Goal: Check status: Check status

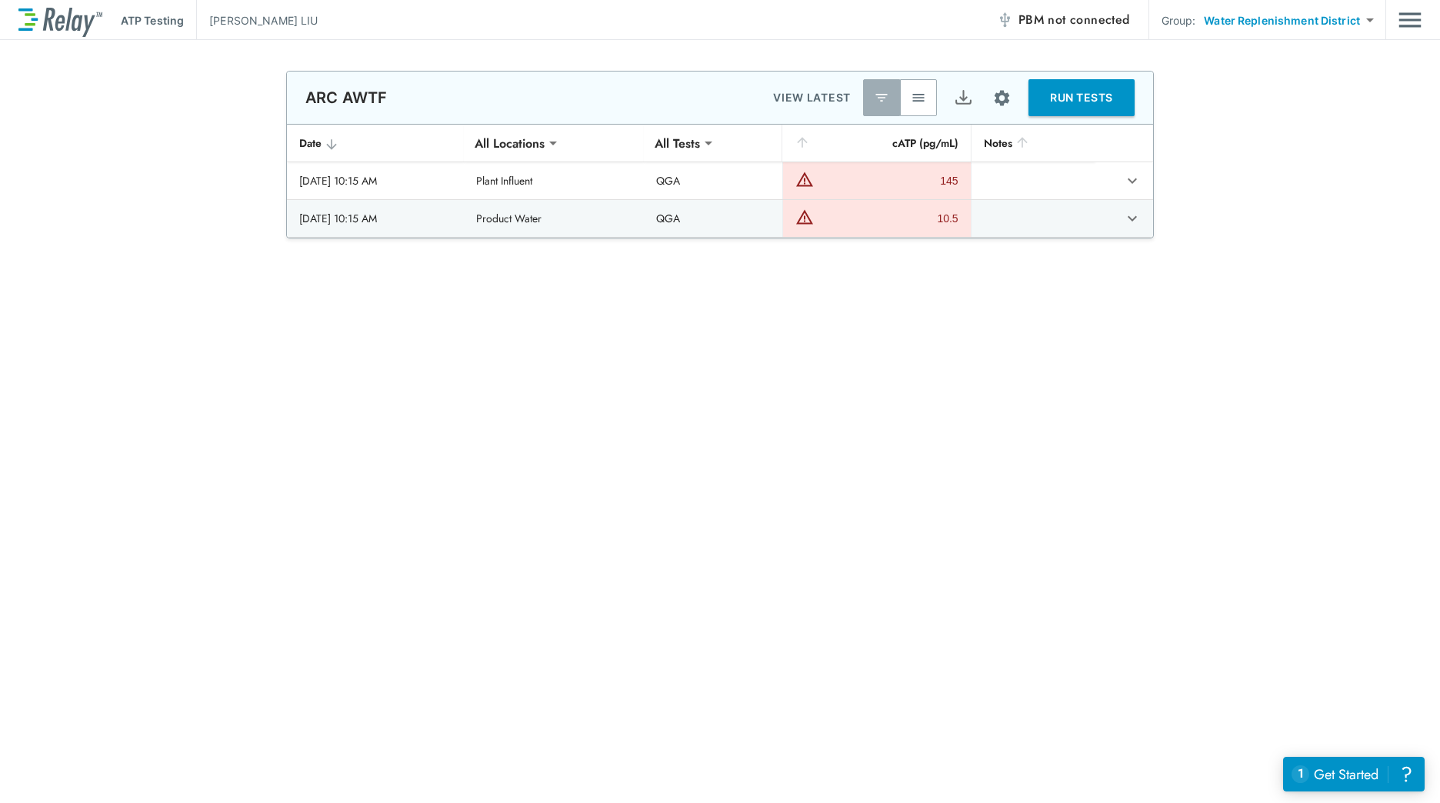
click at [920, 96] on img "button" at bounding box center [918, 97] width 15 height 15
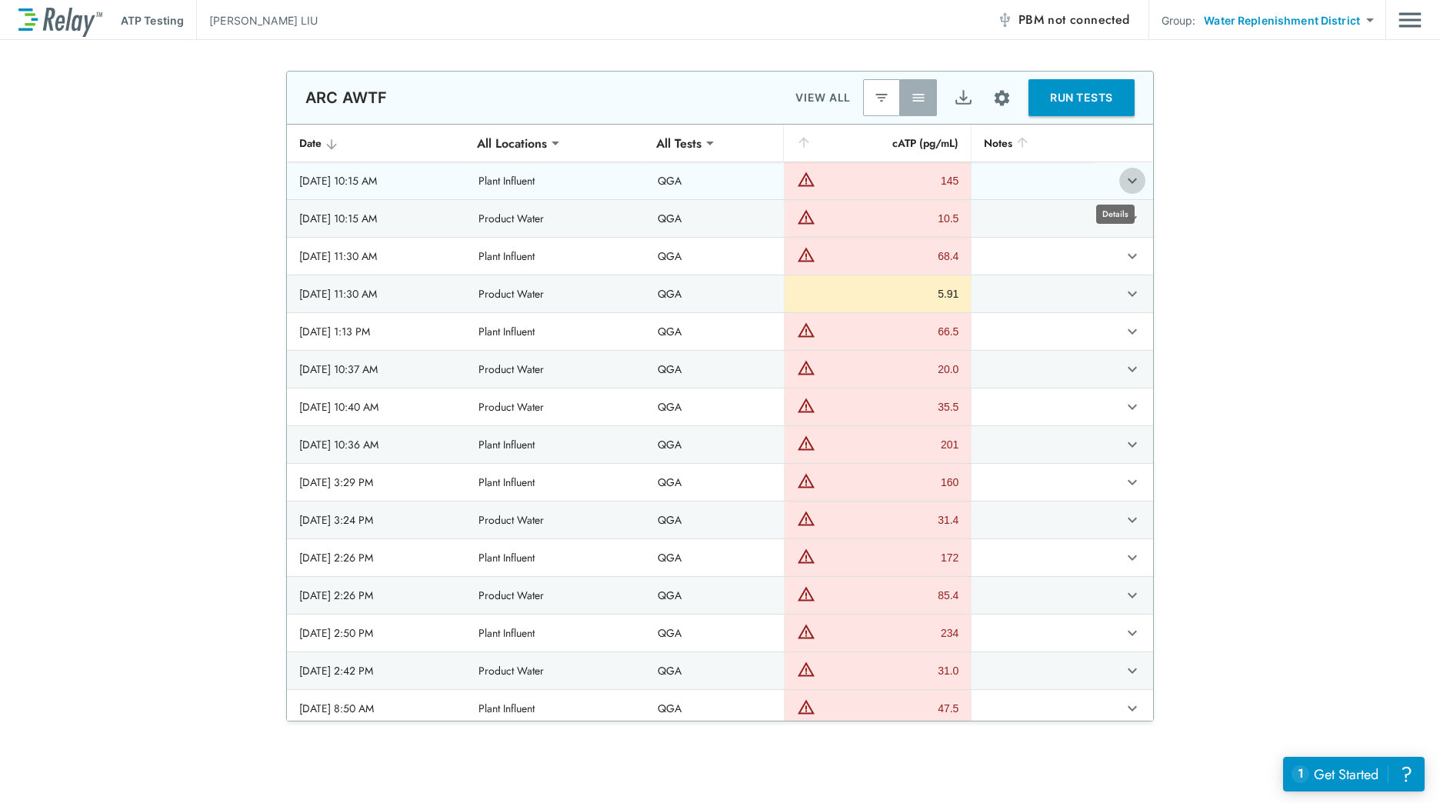
click at [1123, 177] on icon "expand row" at bounding box center [1132, 181] width 18 height 18
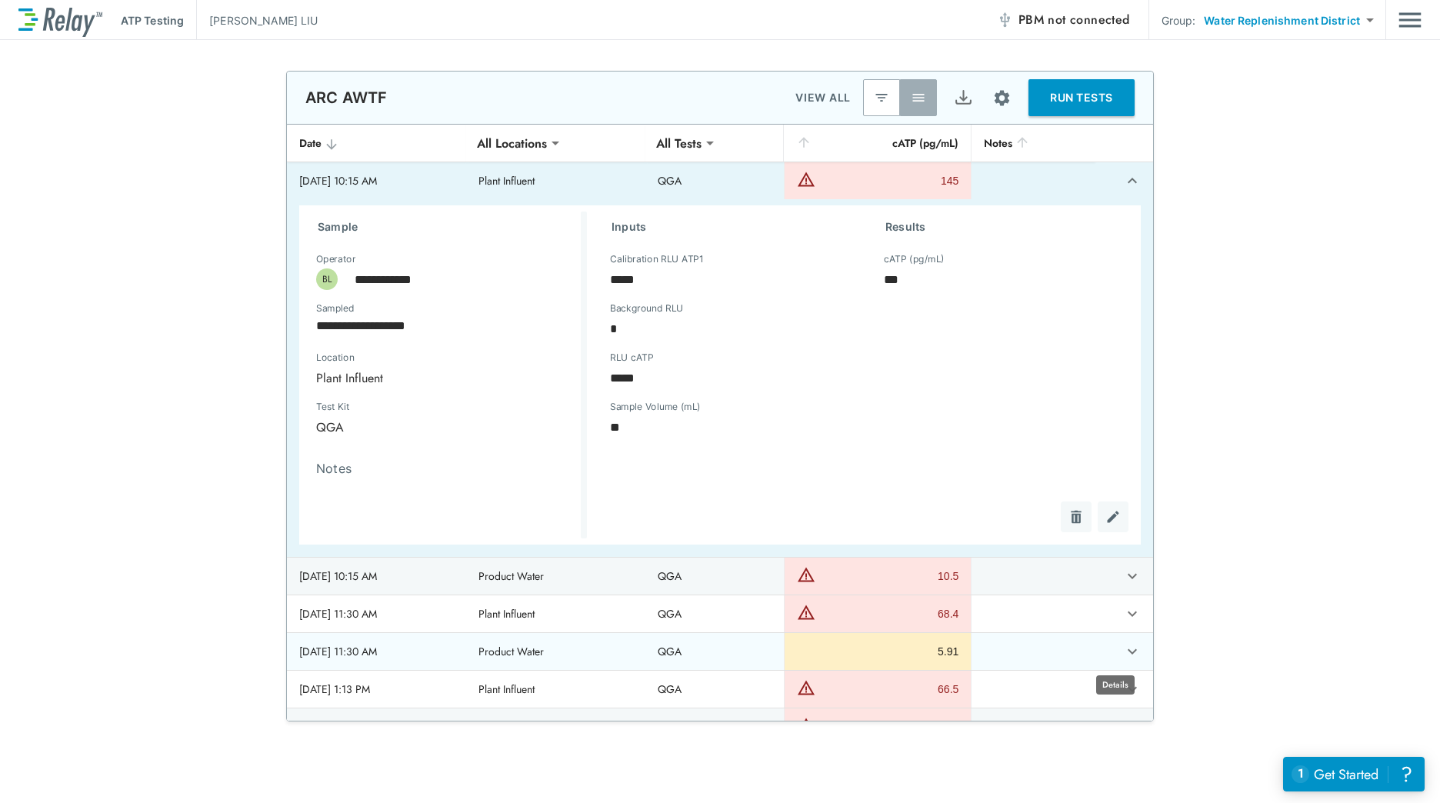
click at [1123, 652] on icon "expand row" at bounding box center [1132, 651] width 18 height 18
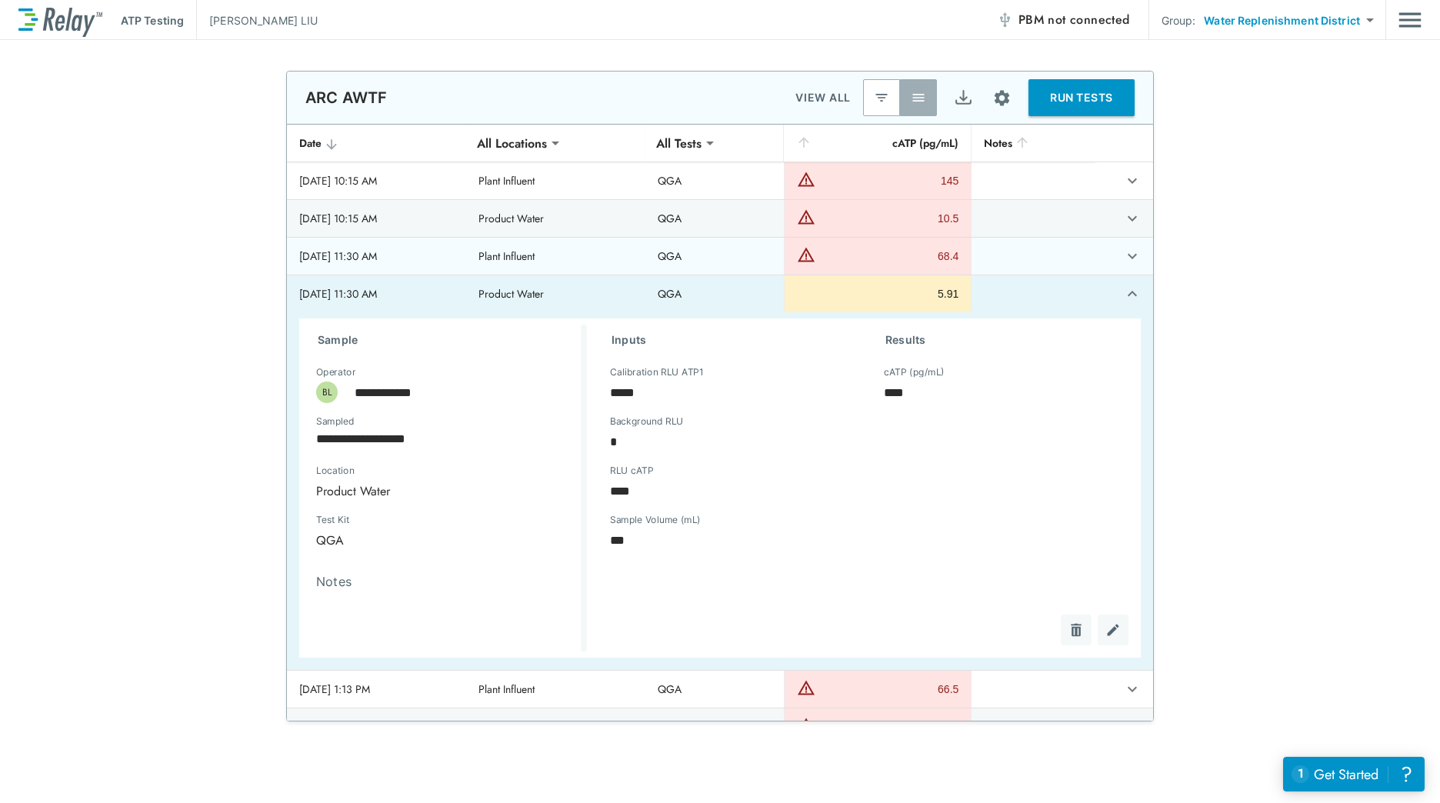
click at [1123, 255] on icon "expand row" at bounding box center [1132, 256] width 18 height 18
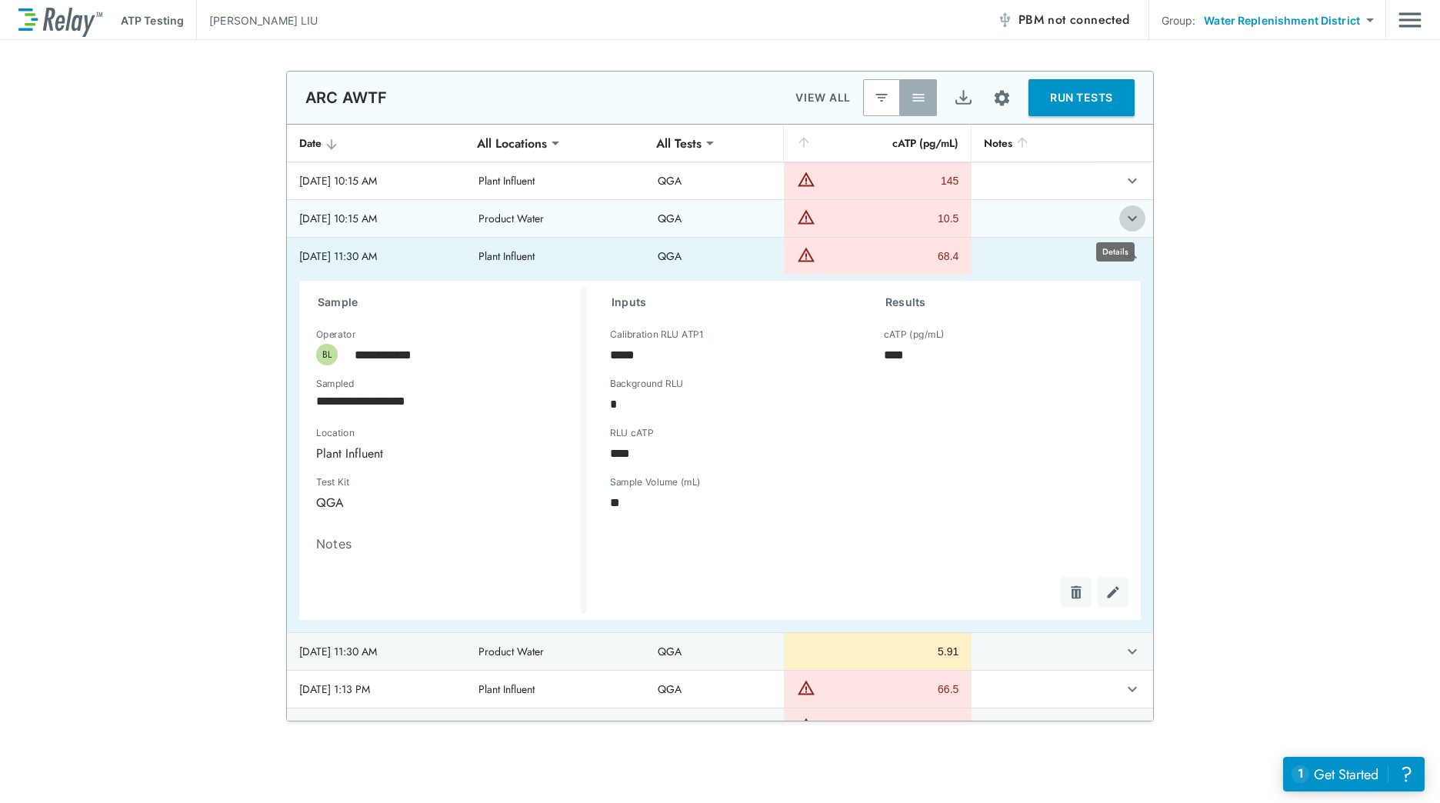
click at [1123, 217] on icon "expand row" at bounding box center [1132, 218] width 18 height 18
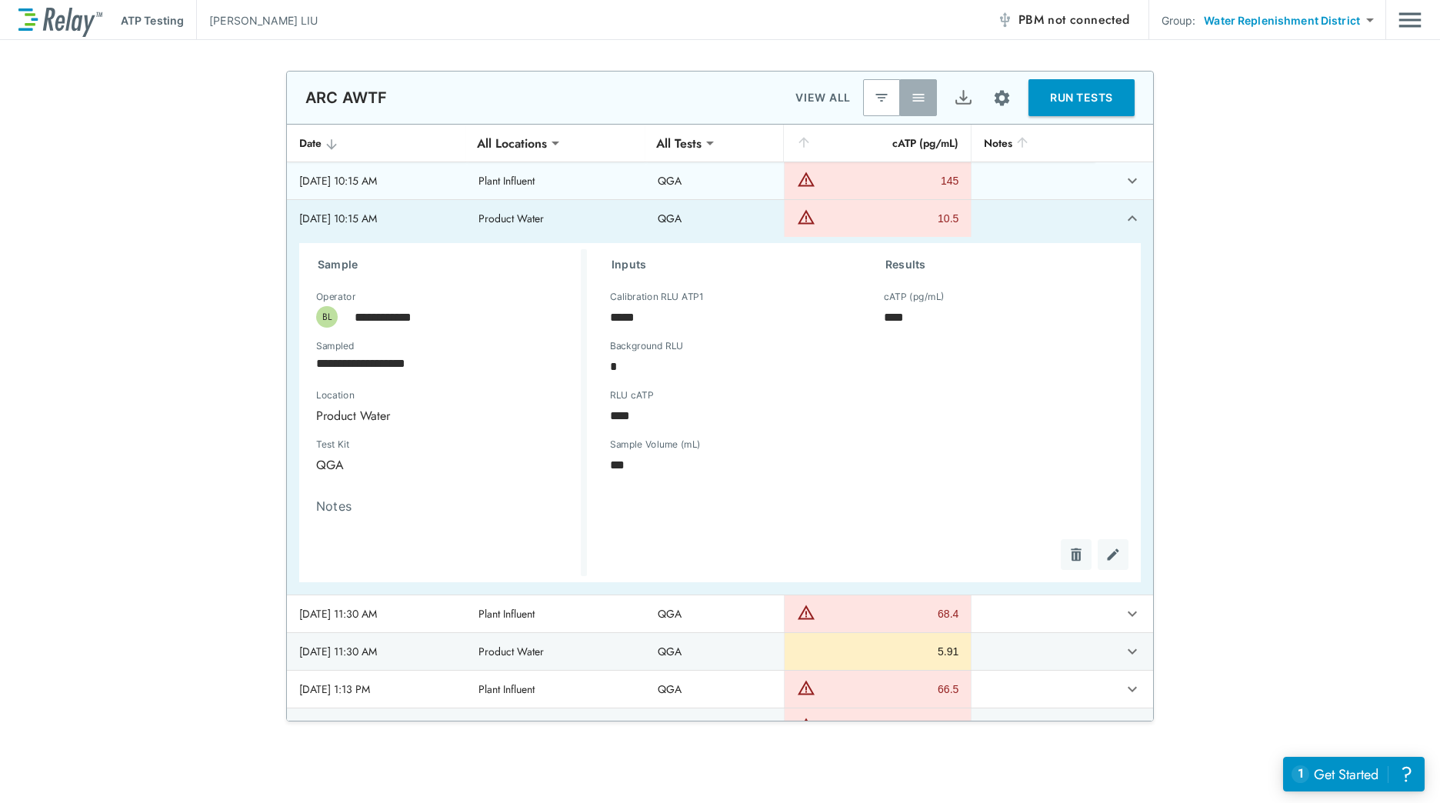
click at [1123, 184] on icon "expand row" at bounding box center [1132, 181] width 18 height 18
